Goal: Transaction & Acquisition: Download file/media

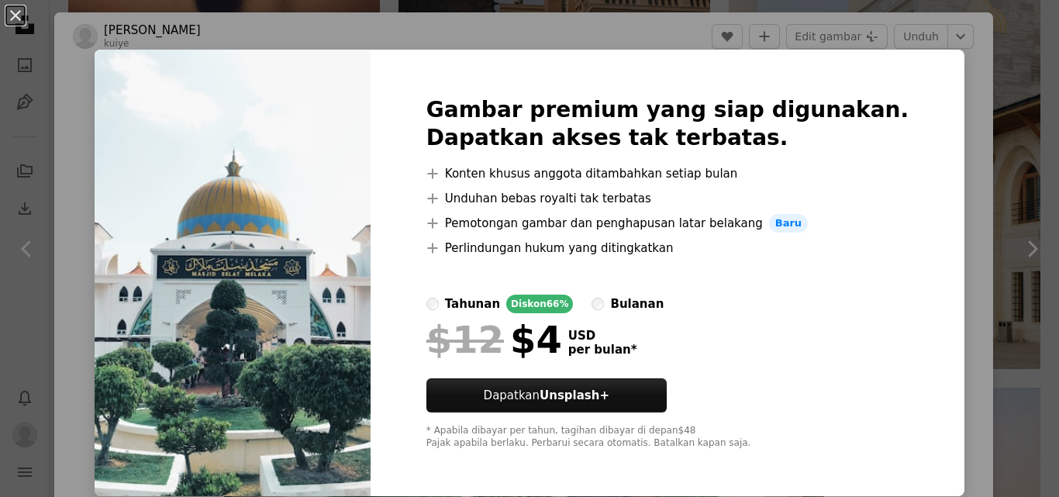
scroll to position [78, 0]
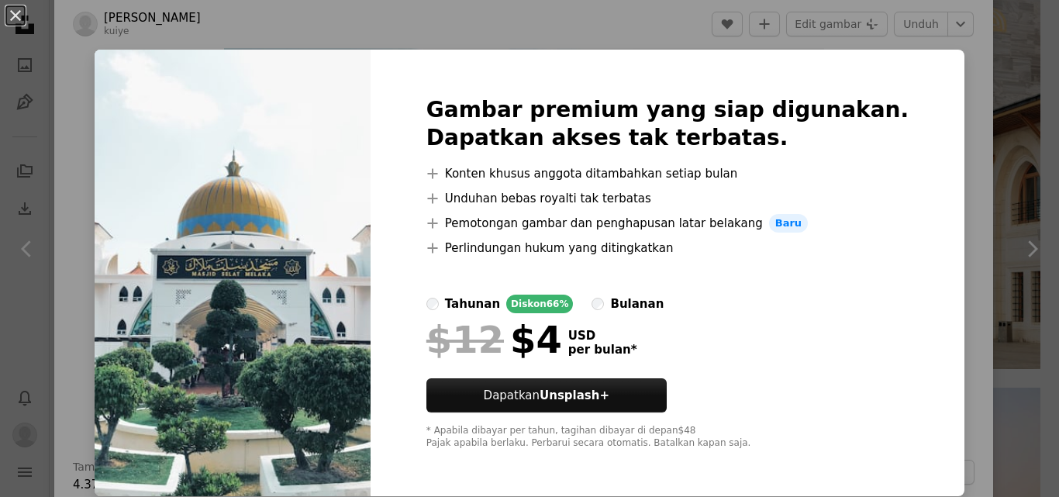
click at [935, 237] on div "An X shape Gambar premium yang siap digunakan. Dapatkan akses tak terbatas. A p…" at bounding box center [529, 248] width 1059 height 497
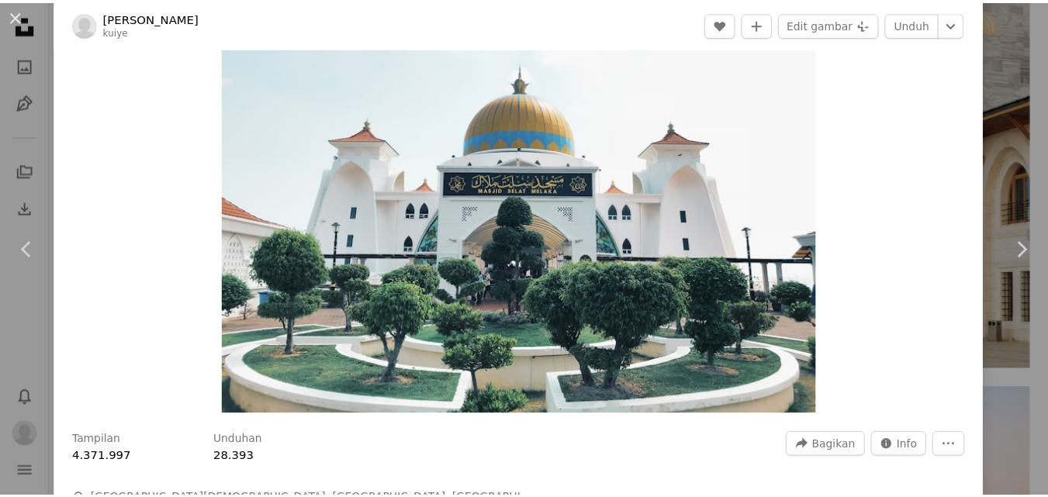
scroll to position [78, 0]
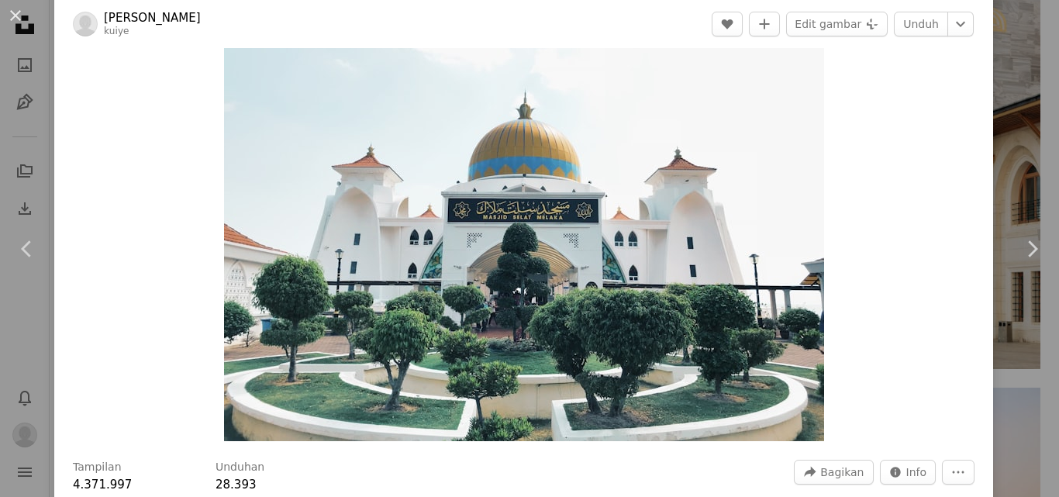
click at [1014, 165] on div "An X shape Chevron left Chevron right Kuiye Chen kuiye A heart A plus sign Edit…" at bounding box center [529, 248] width 1059 height 497
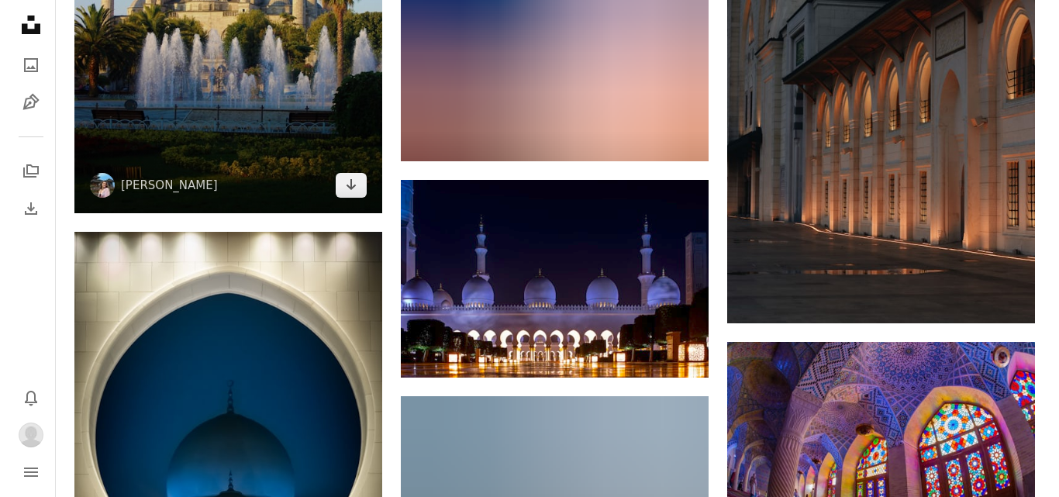
scroll to position [20372, 0]
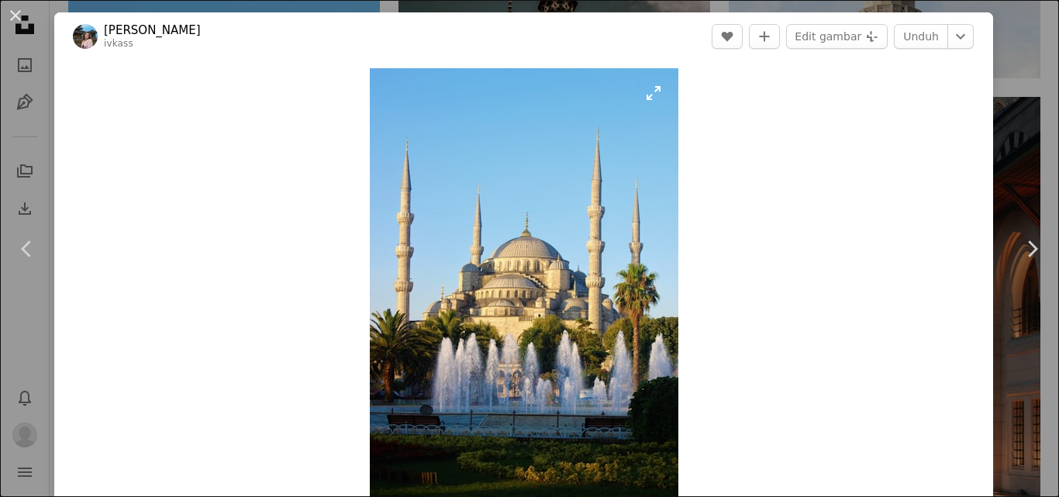
scroll to position [78, 0]
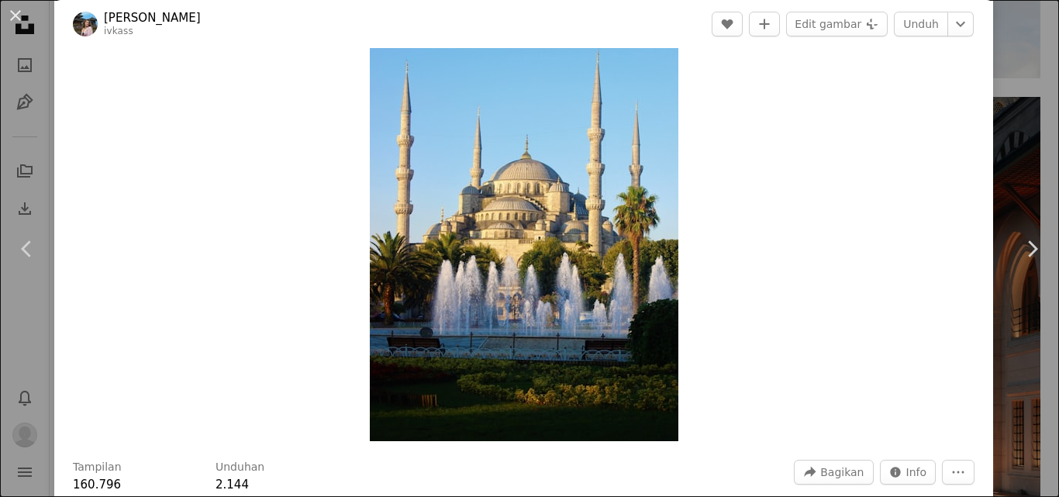
click at [517, 199] on img "Perbesar pada gambar ini" at bounding box center [524, 216] width 309 height 451
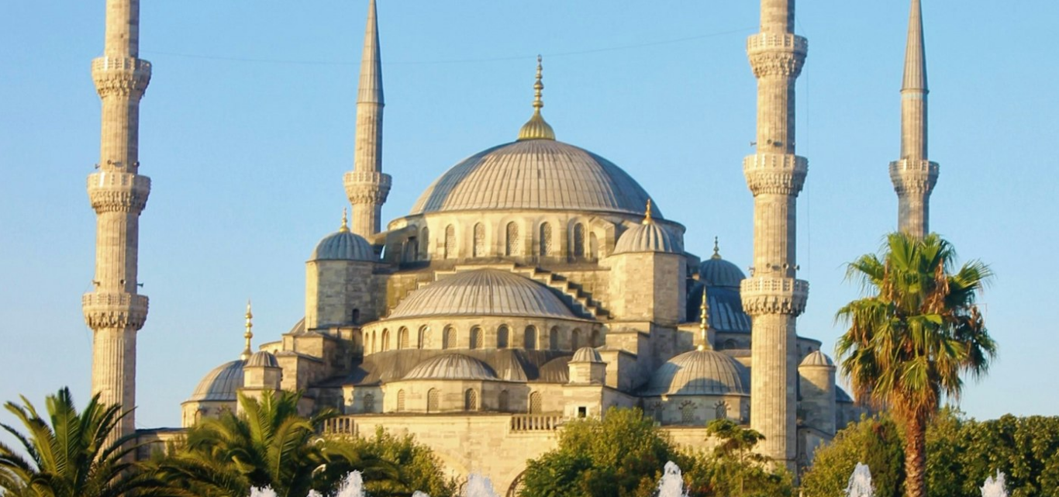
scroll to position [431, 0]
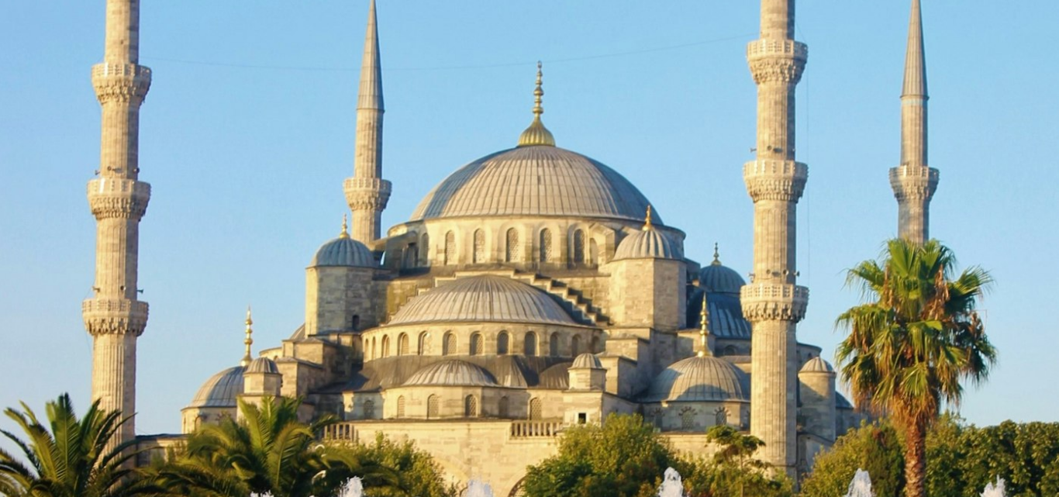
click at [517, 199] on img "Perkecil pada gambar ini" at bounding box center [529, 342] width 1061 height 1548
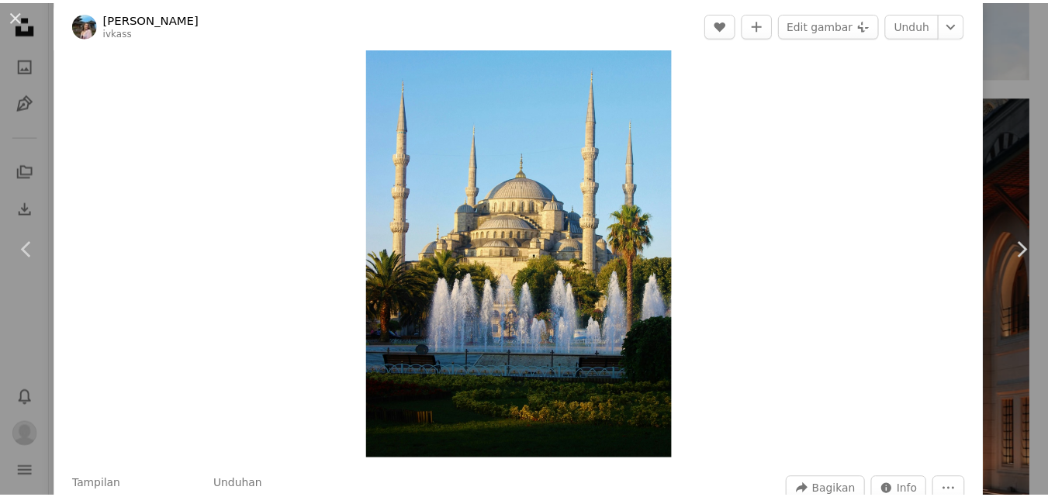
scroll to position [78, 0]
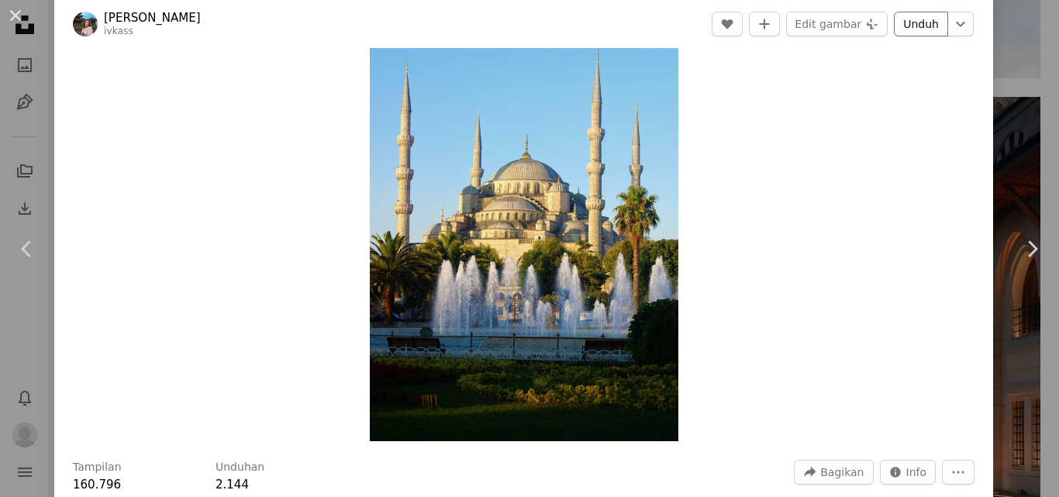
click at [913, 28] on link "Unduh" at bounding box center [921, 24] width 54 height 25
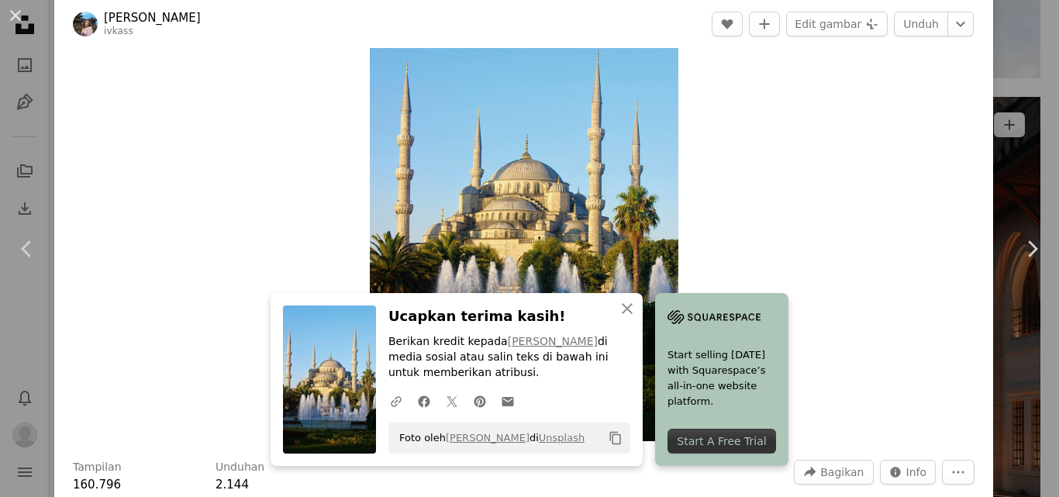
drag, startPoint x: 999, startPoint y: 81, endPoint x: 843, endPoint y: 206, distance: 199.7
click at [999, 81] on div "An X shape Chevron left Chevron right An X shape Tutup Ucapkan terima kasih! Be…" at bounding box center [529, 248] width 1059 height 497
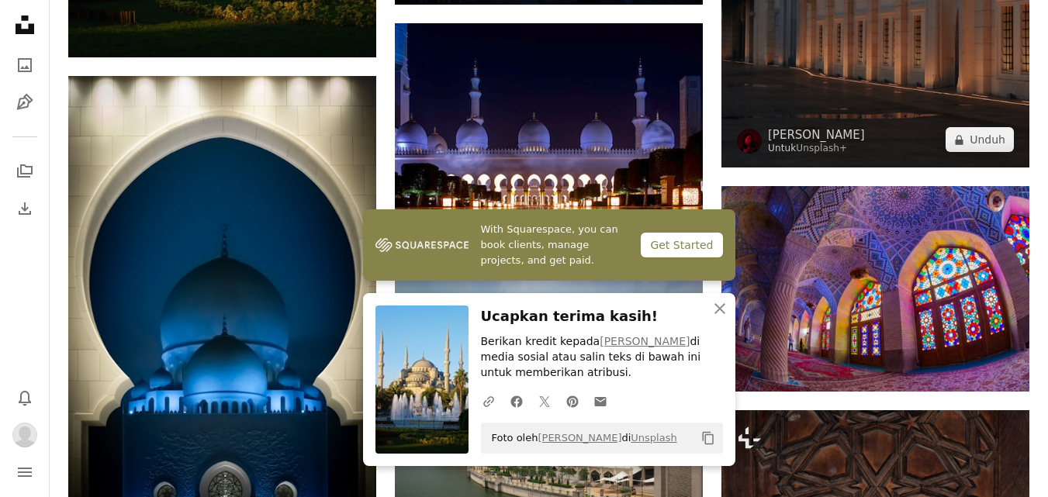
scroll to position [20604, 0]
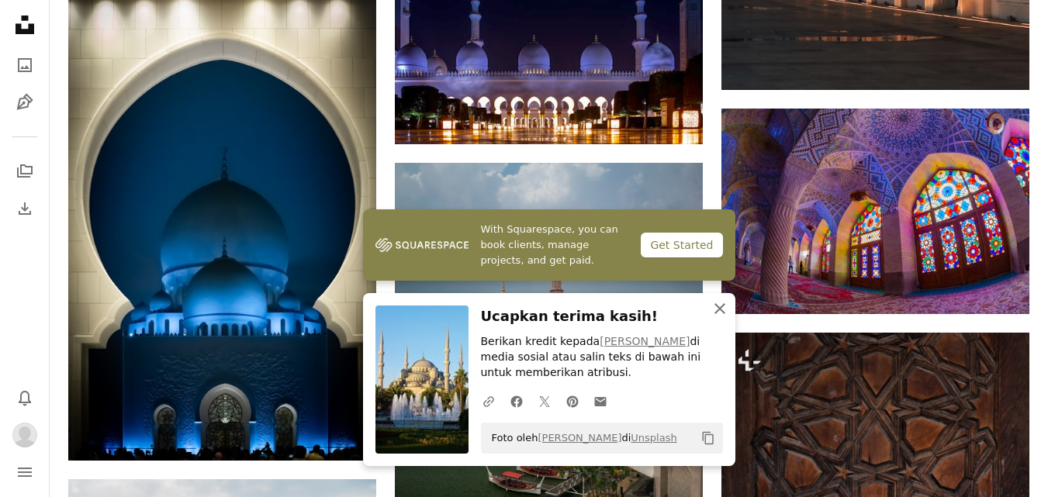
click at [718, 313] on icon "An X shape" at bounding box center [719, 308] width 19 height 19
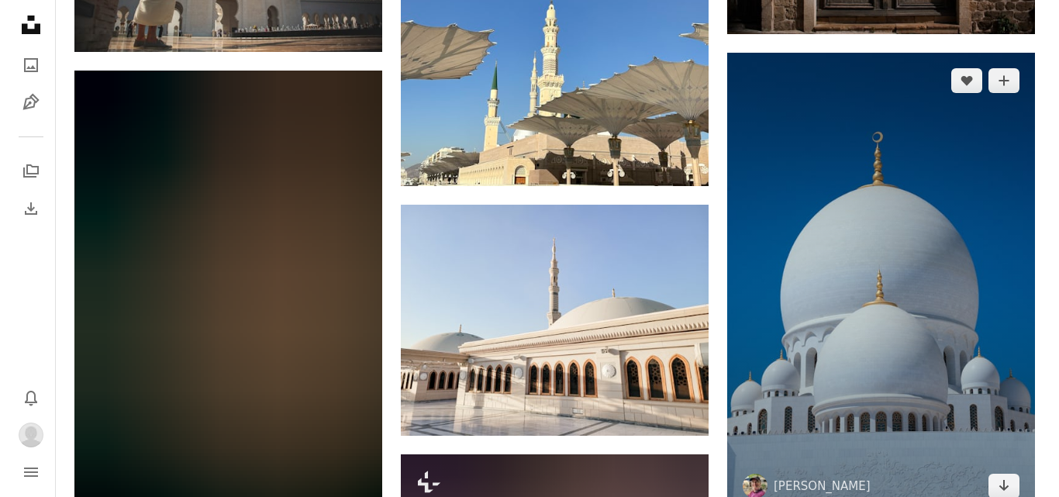
scroll to position [28825, 0]
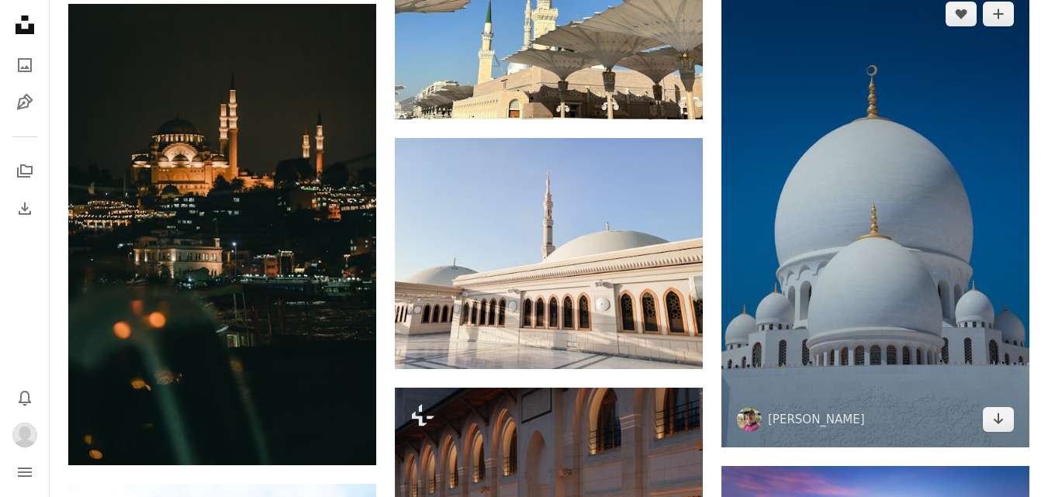
click at [900, 285] on img at bounding box center [875, 217] width 308 height 462
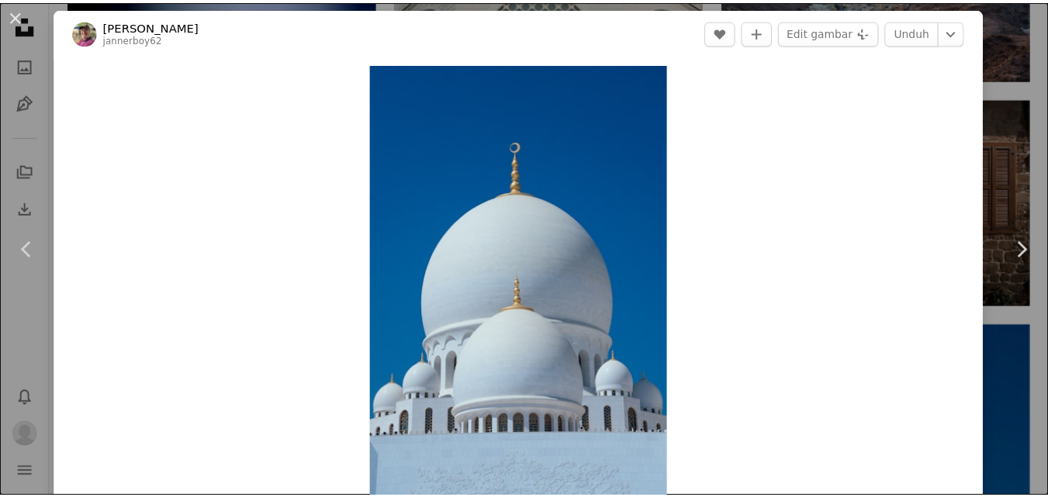
scroll to position [78, 0]
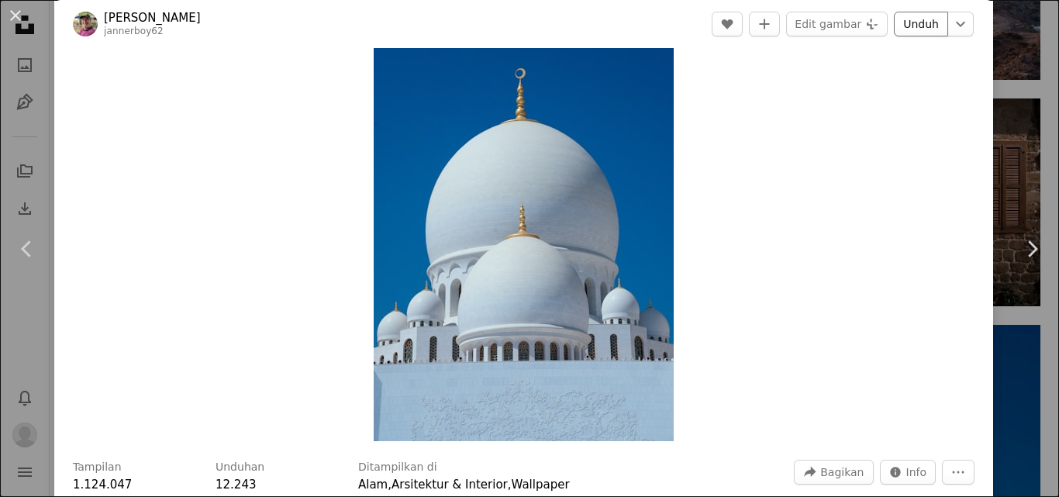
click at [911, 29] on link "Unduh" at bounding box center [921, 24] width 54 height 25
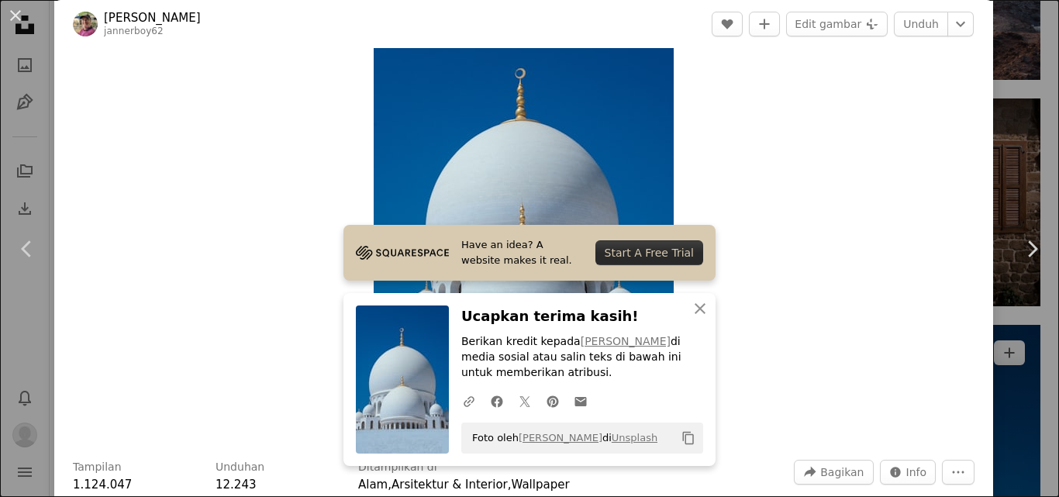
drag, startPoint x: 994, startPoint y: 40, endPoint x: 781, endPoint y: 252, distance: 300.5
click at [994, 40] on div "An X shape Chevron left Chevron right Have an idea? A website makes it real. St…" at bounding box center [529, 248] width 1059 height 497
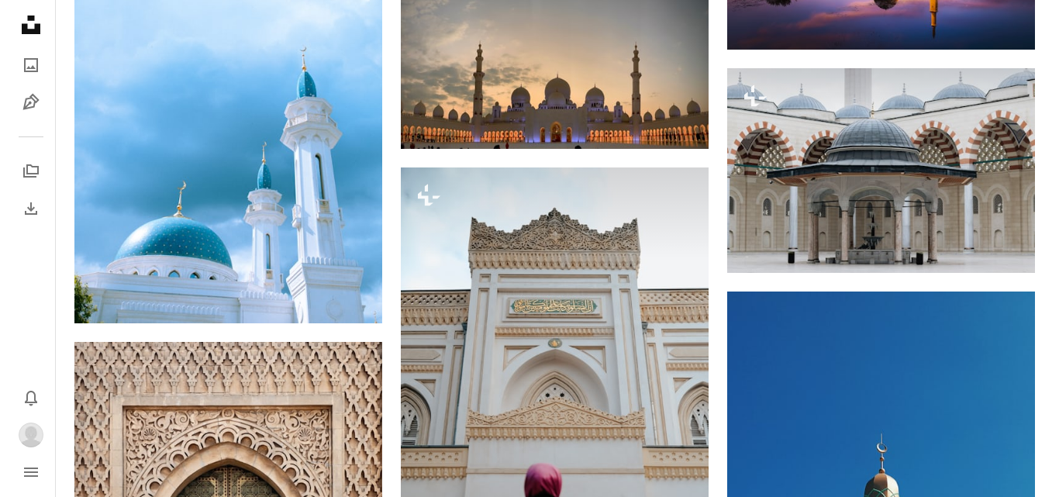
scroll to position [29446, 0]
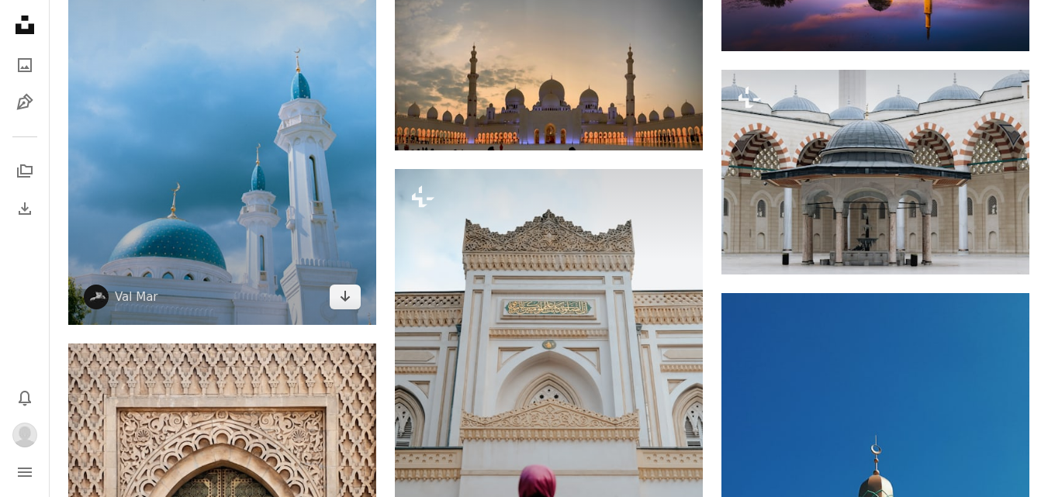
click at [293, 192] on img at bounding box center [222, 94] width 308 height 462
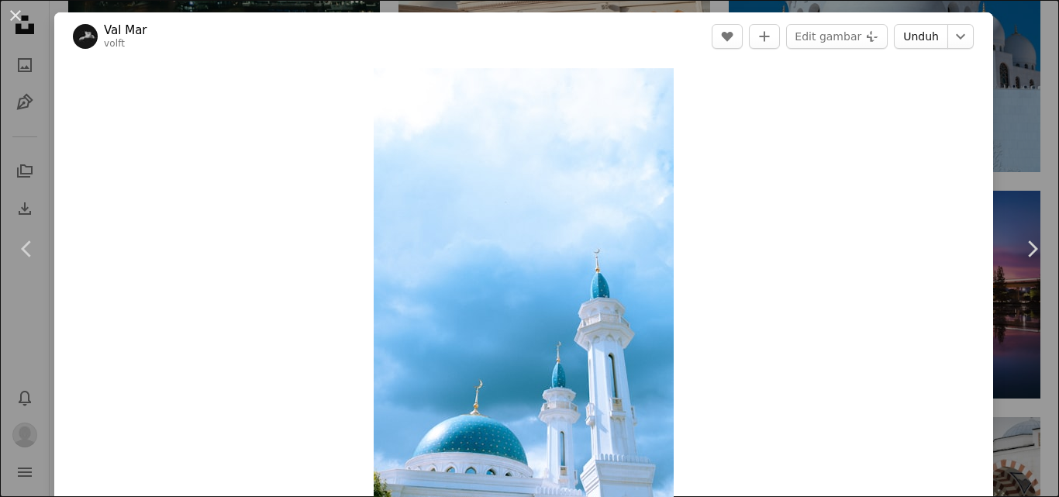
click at [912, 36] on link "Unduh" at bounding box center [921, 36] width 54 height 25
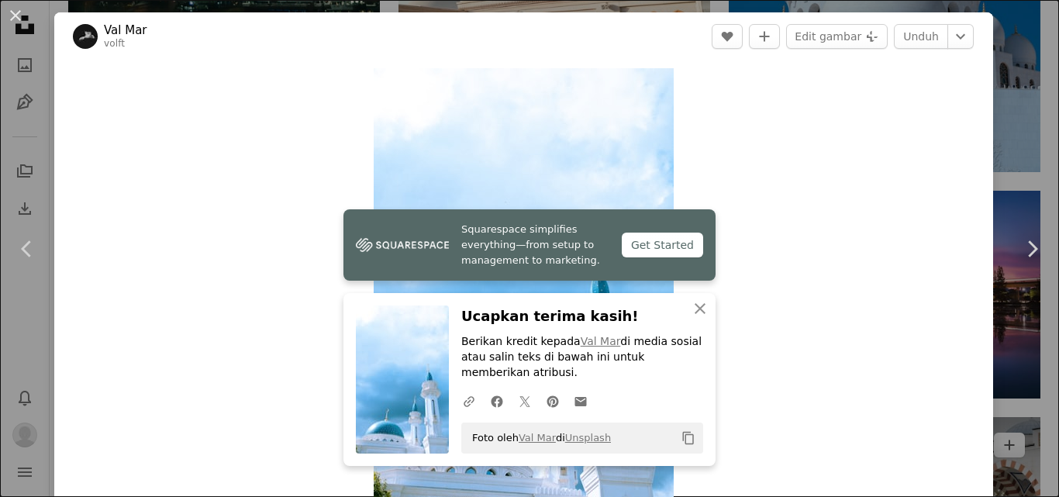
click at [1002, 148] on div "An X shape Chevron left Chevron right Squarespace simplifies everything—from se…" at bounding box center [529, 248] width 1059 height 497
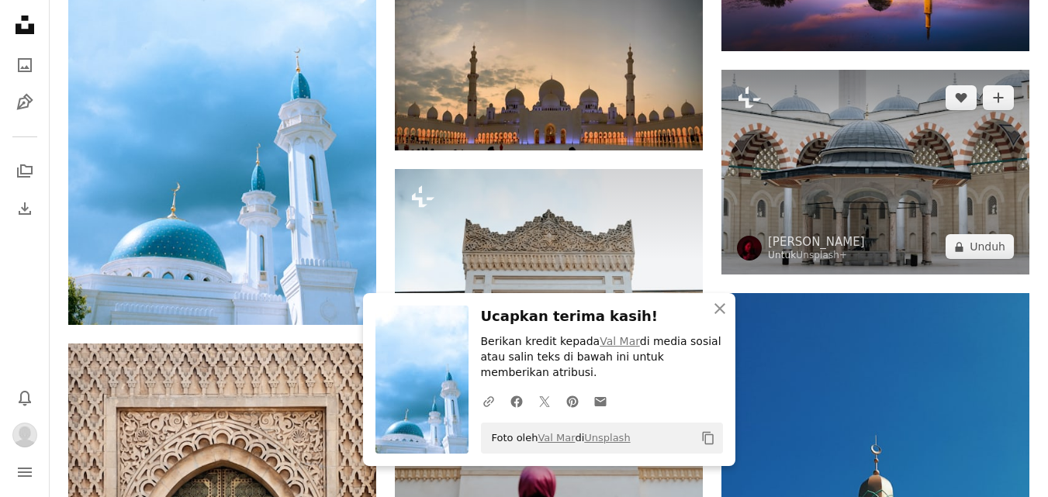
click at [1006, 171] on img at bounding box center [875, 172] width 308 height 205
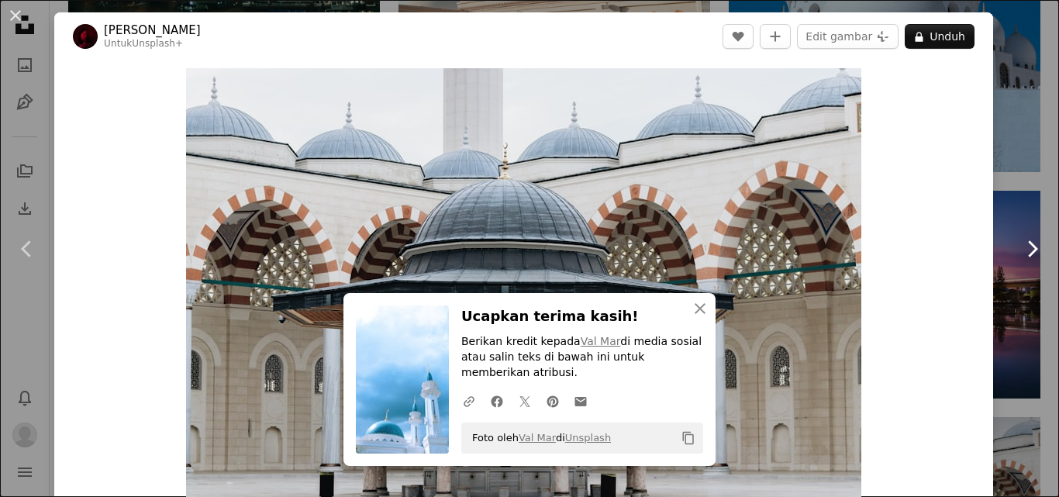
click at [1029, 216] on link "Chevron right" at bounding box center [1032, 249] width 54 height 149
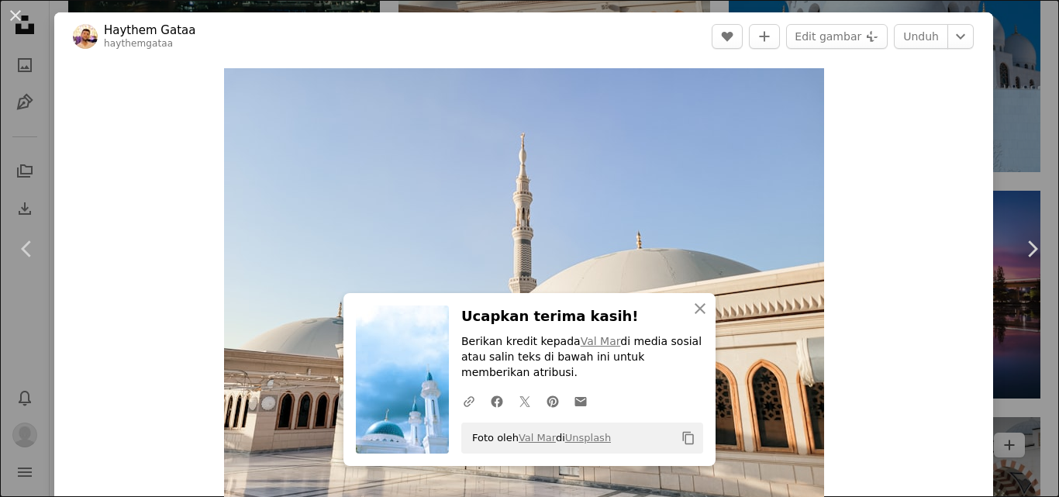
click at [1007, 142] on div "An X shape Chevron left Chevron right An X shape Tutup Ucapkan terima kasih! Be…" at bounding box center [529, 248] width 1059 height 497
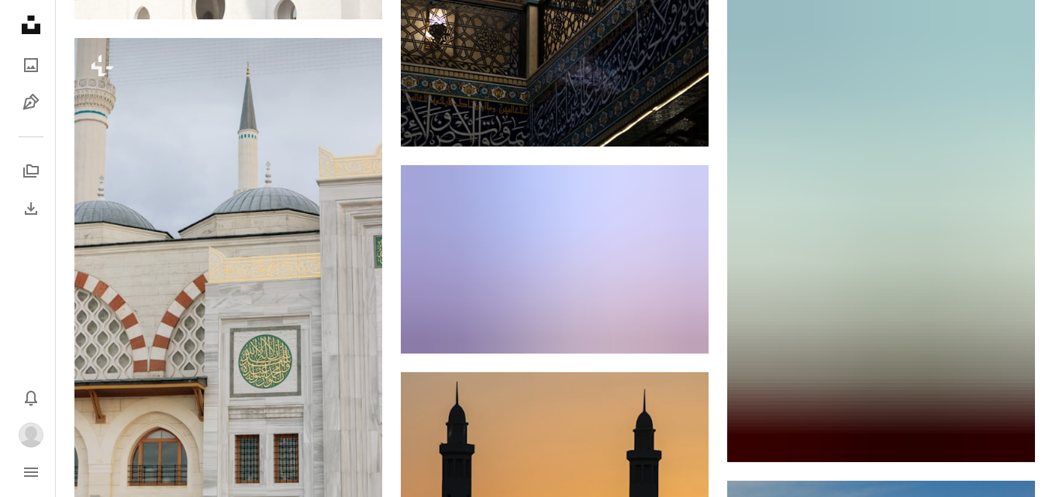
scroll to position [34720, 0]
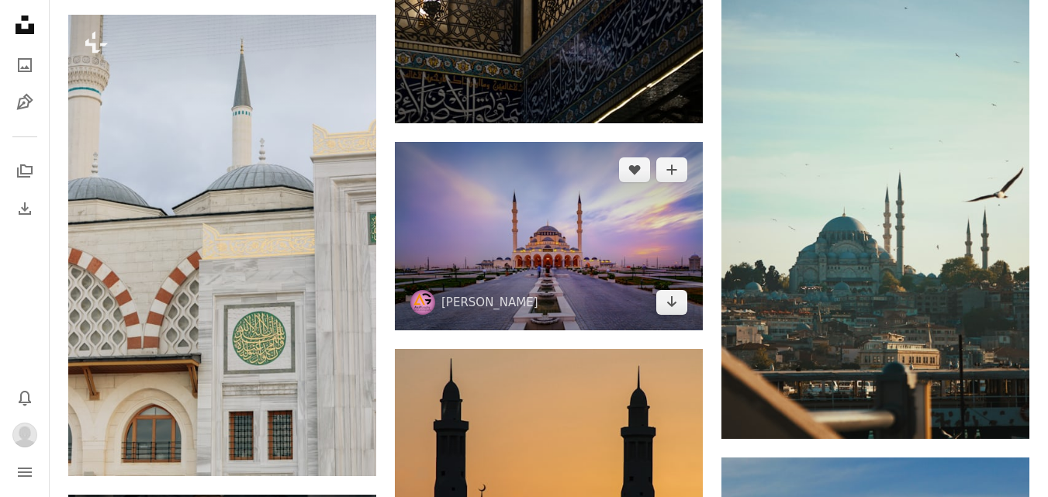
click at [532, 233] on img at bounding box center [549, 236] width 308 height 188
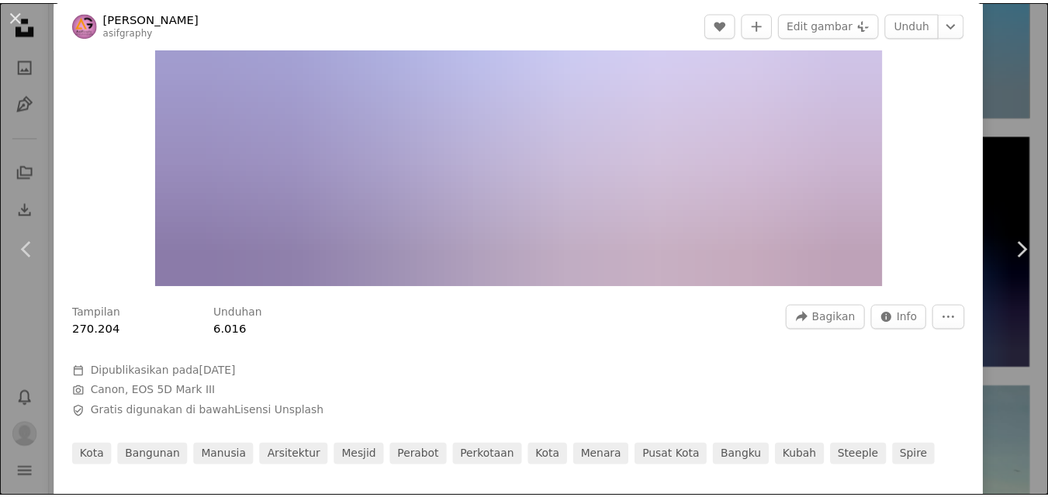
scroll to position [233, 0]
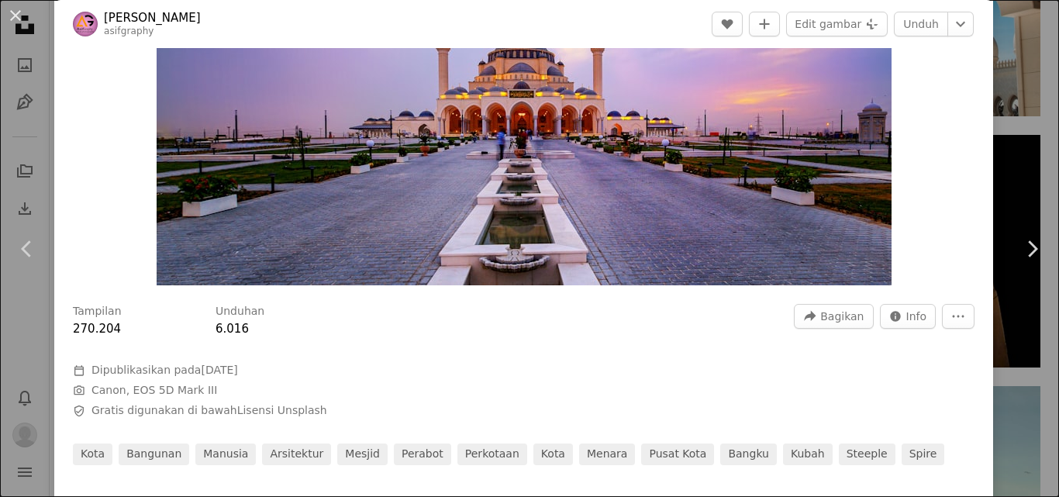
click at [1016, 112] on div "An X shape Chevron left Chevron right [PERSON_NAME] asifgraphy A heart A plus s…" at bounding box center [529, 248] width 1059 height 497
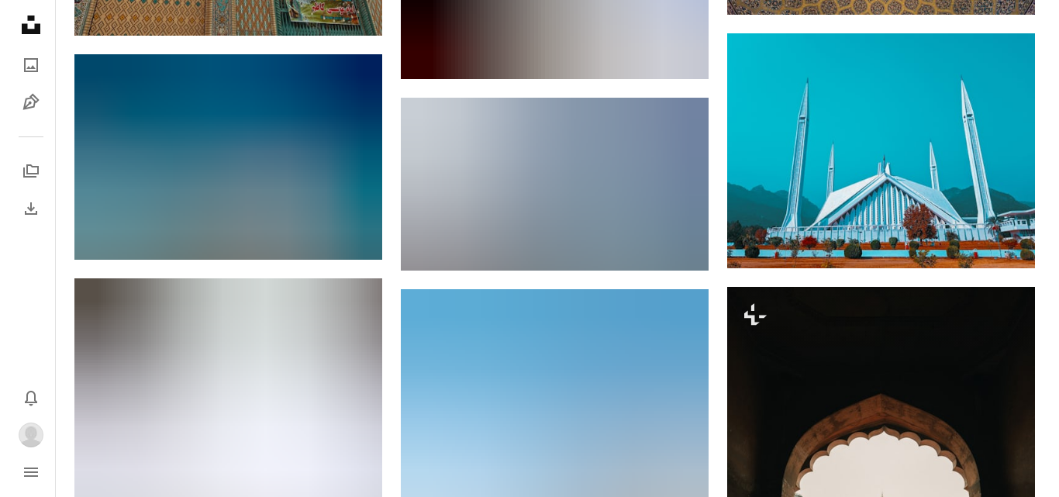
scroll to position [50076, 0]
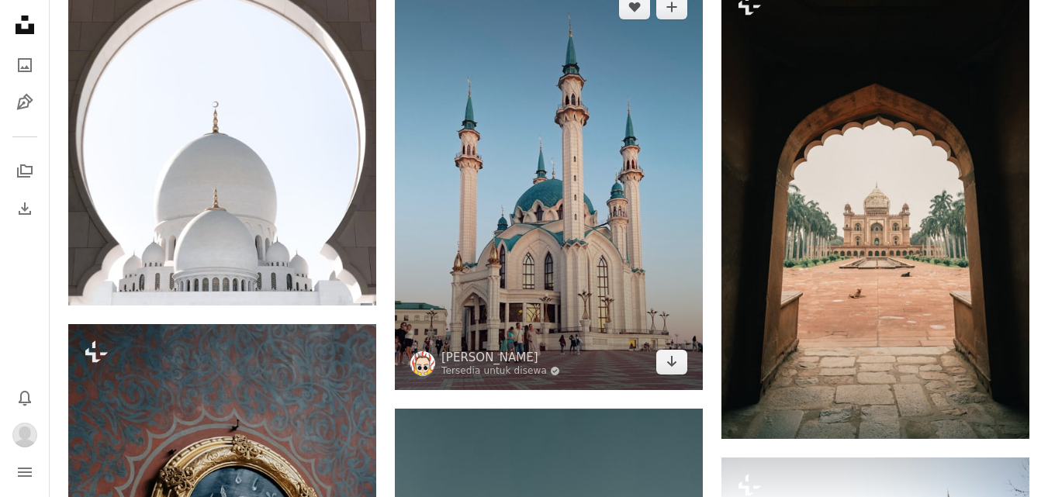
click at [627, 257] on img at bounding box center [549, 184] width 308 height 411
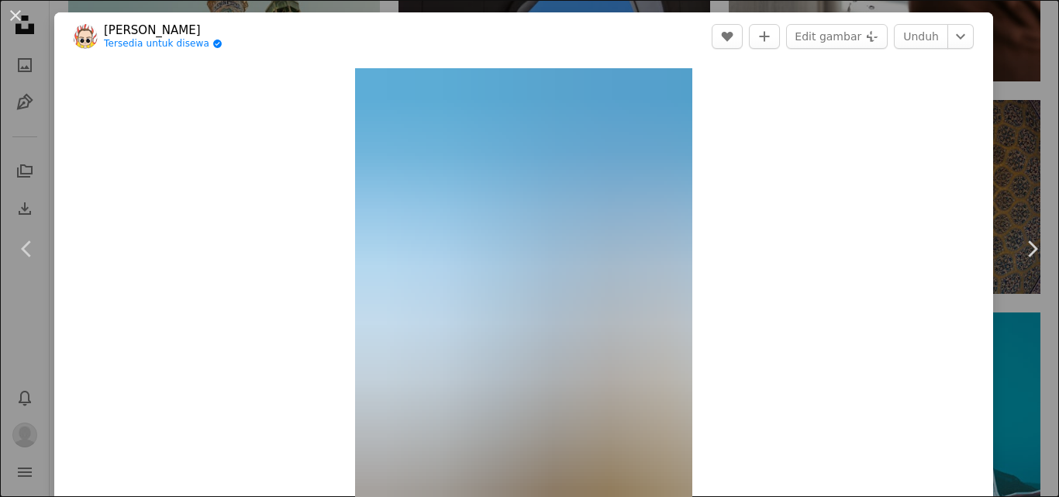
scroll to position [78, 0]
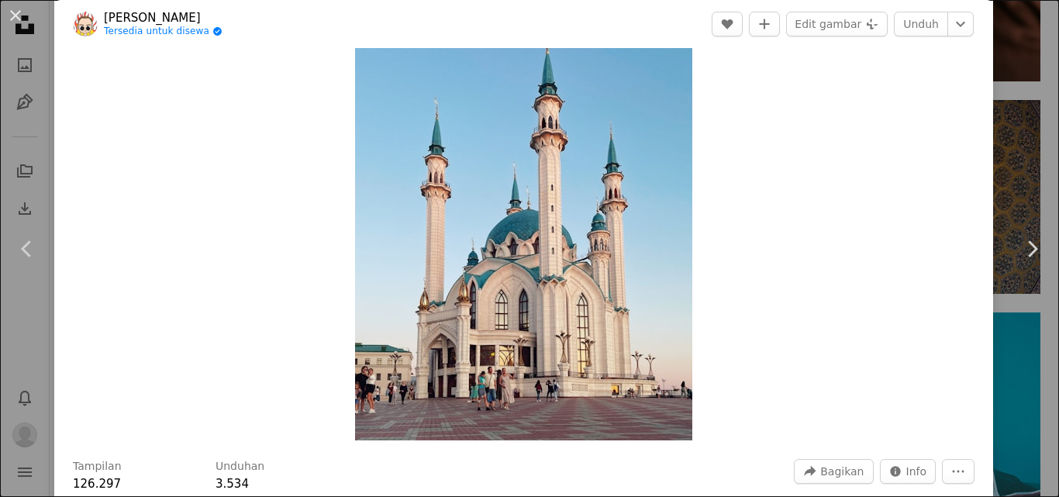
click at [531, 183] on img "Perbesar pada gambar ini" at bounding box center [523, 216] width 337 height 450
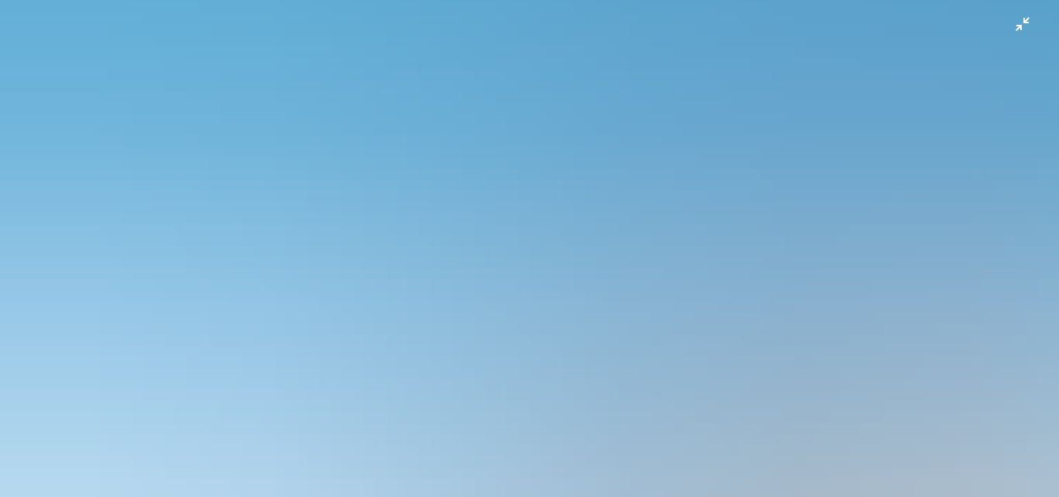
scroll to position [56, 0]
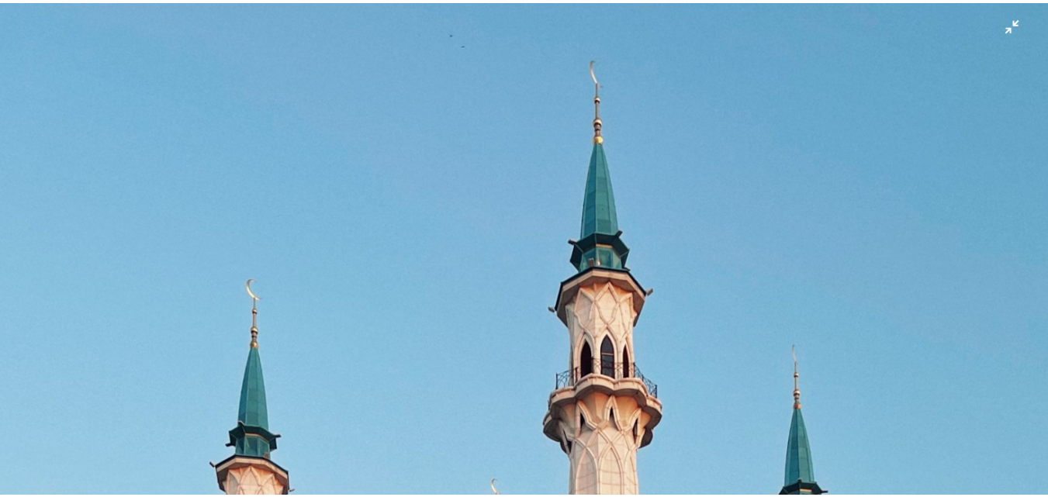
scroll to position [68, 0]
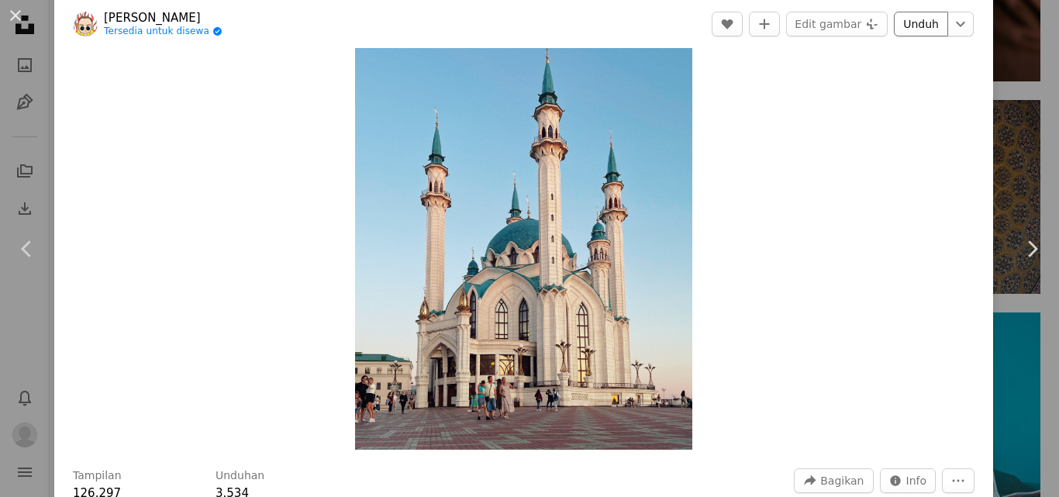
click at [929, 24] on link "Unduh" at bounding box center [921, 24] width 54 height 25
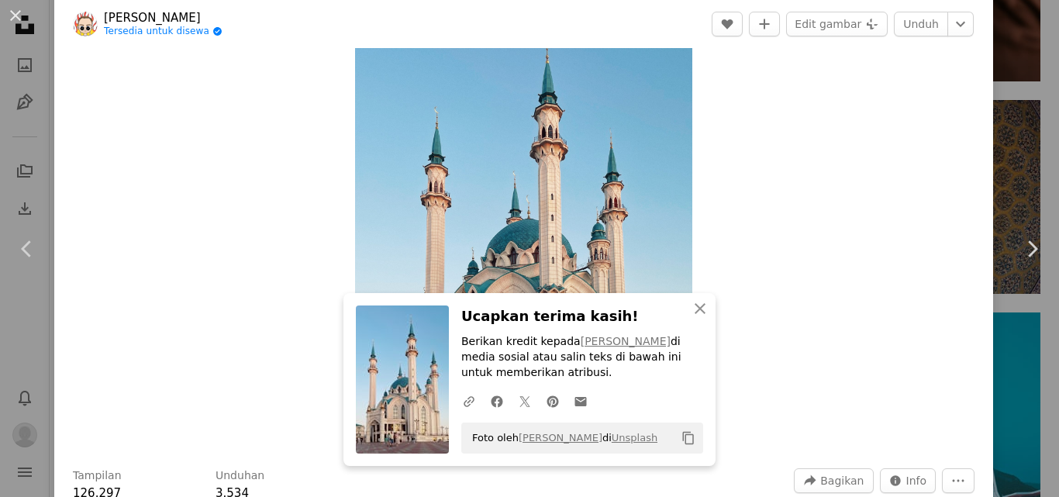
click at [1025, 159] on div "An X shape Chevron left Chevron right An X shape Tutup Ucapkan terima kasih! Be…" at bounding box center [529, 248] width 1059 height 497
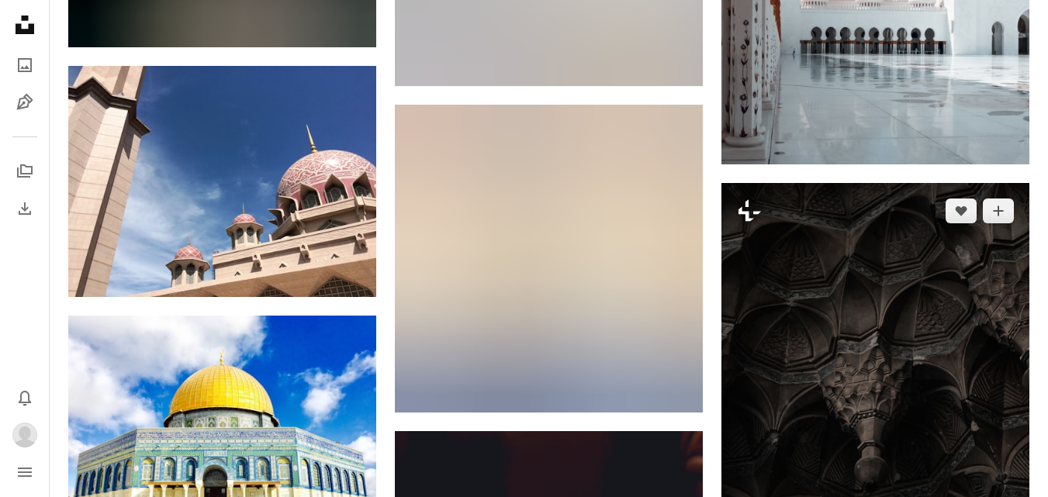
scroll to position [54575, 0]
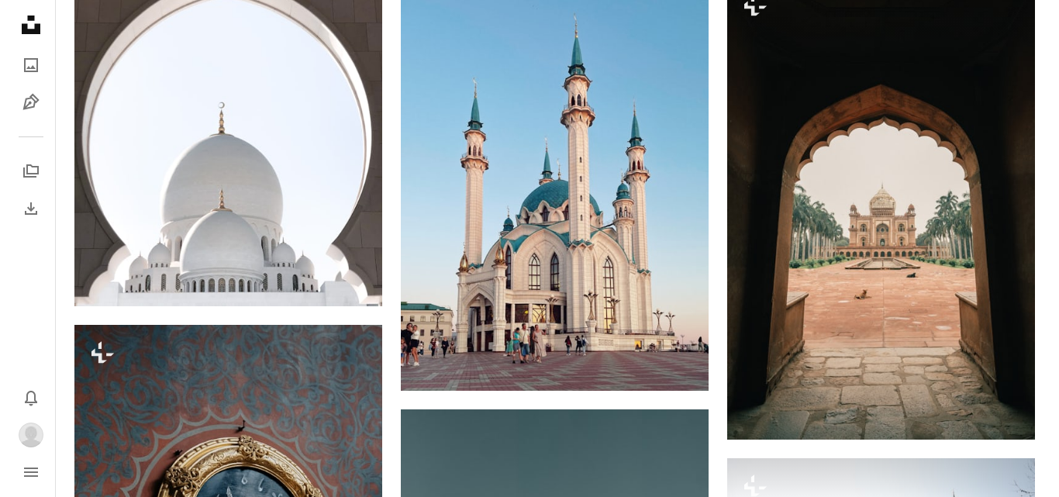
scroll to position [49844, 0]
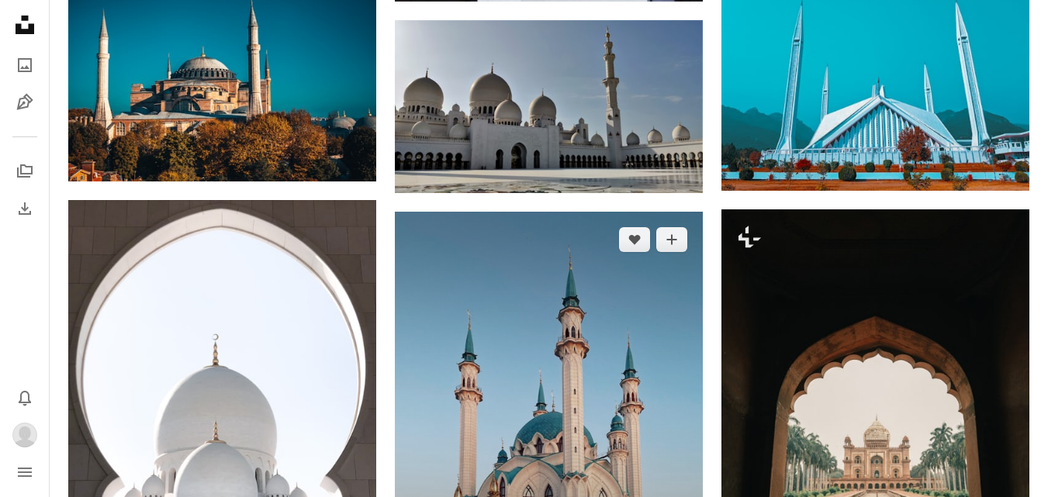
click at [534, 278] on img at bounding box center [549, 417] width 308 height 411
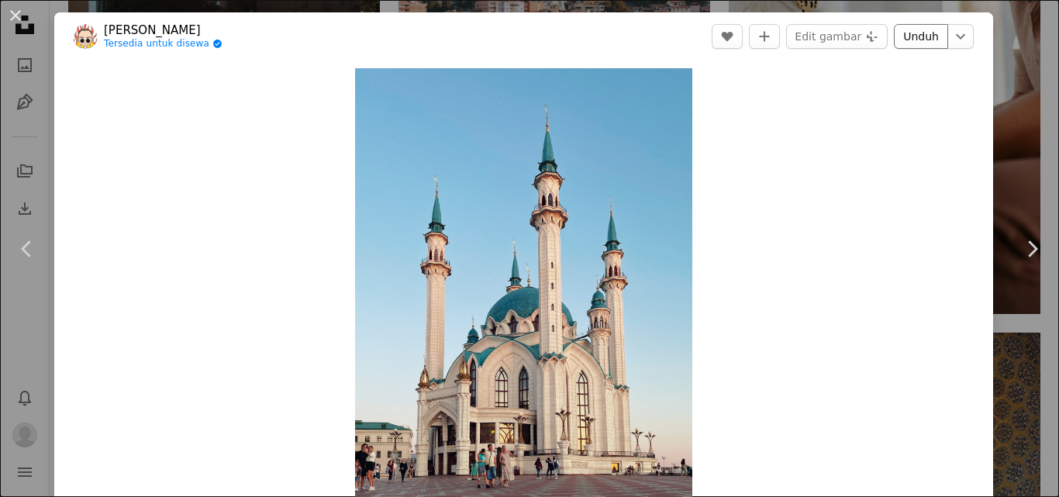
click at [920, 35] on link "Unduh" at bounding box center [921, 36] width 54 height 25
